Goal: Register for event/course

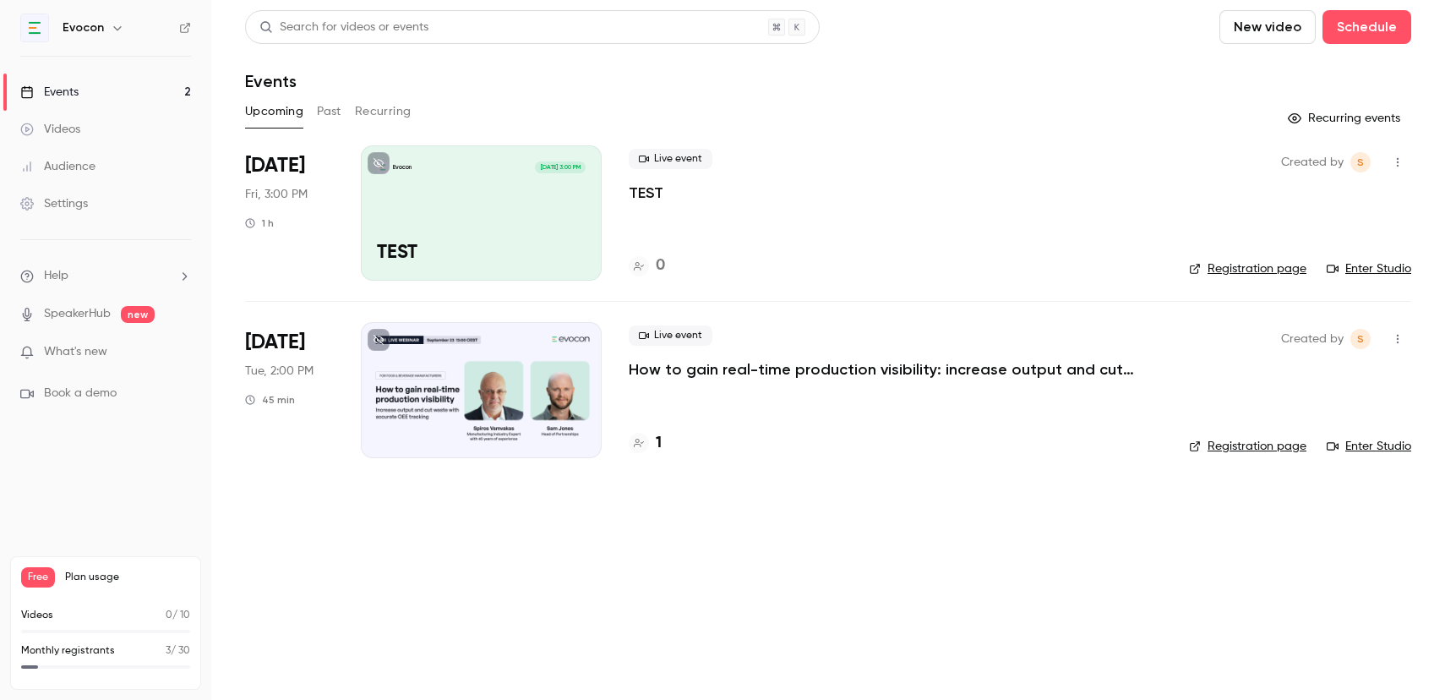
click at [970, 367] on p "How to gain real-time production visibility: increase output and cut waste with…" at bounding box center [882, 369] width 507 height 20
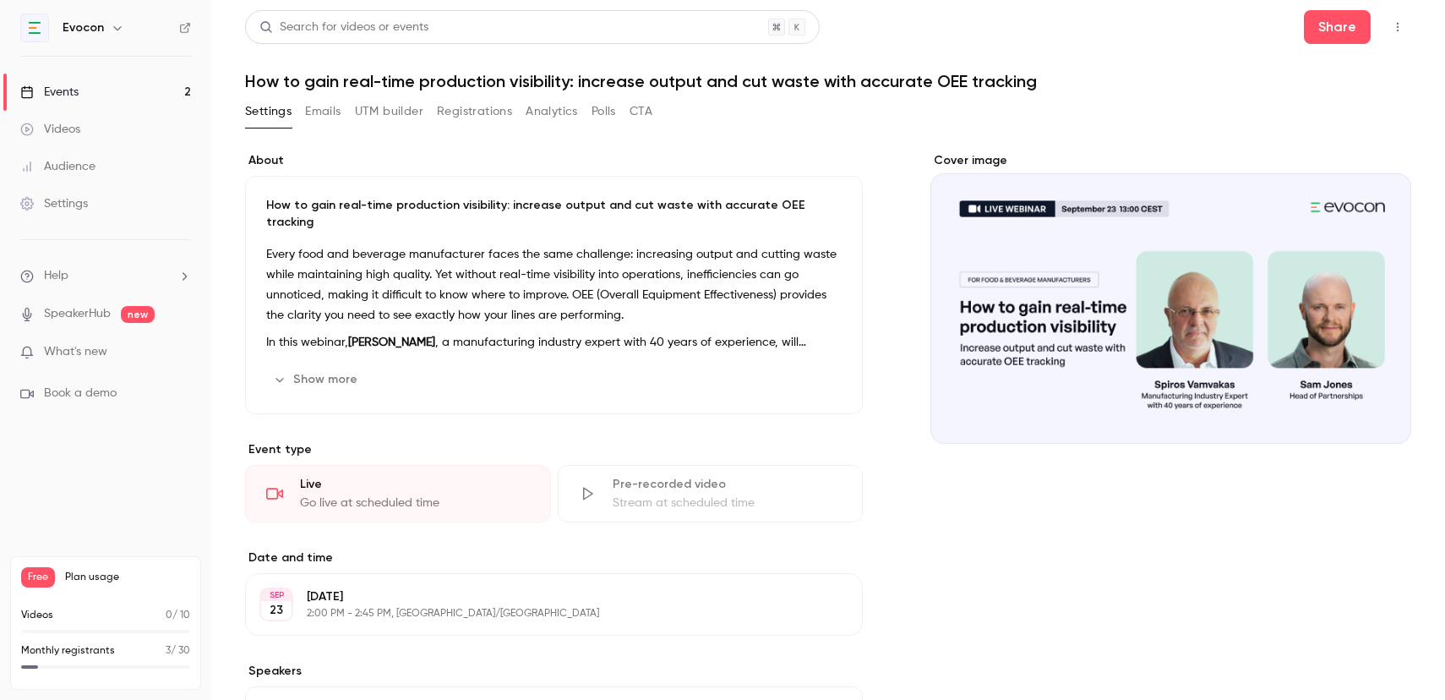
click at [470, 109] on button "Registrations" at bounding box center [474, 111] width 75 height 27
